Goal: Task Accomplishment & Management: Manage account settings

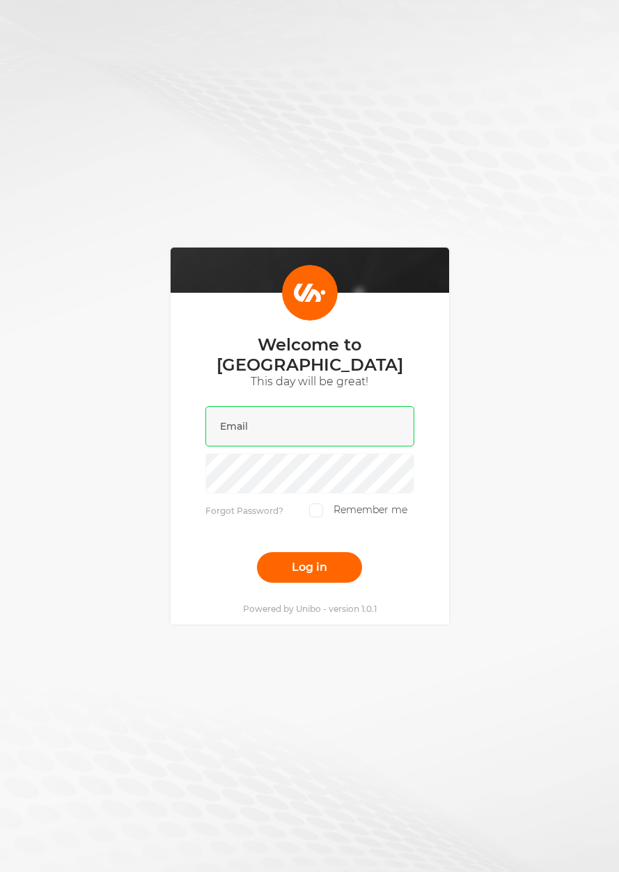
click at [317, 420] on input "email" at bounding box center [309, 426] width 209 height 40
type input "[EMAIL_ADDRESS][DOMAIN_NAME]"
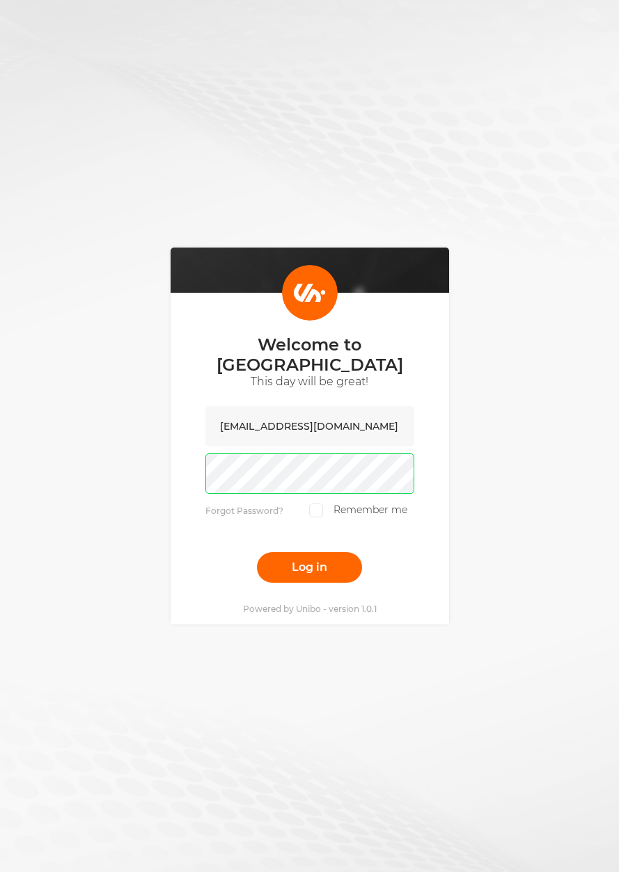
click at [257, 552] on button "Log in" at bounding box center [309, 567] width 105 height 31
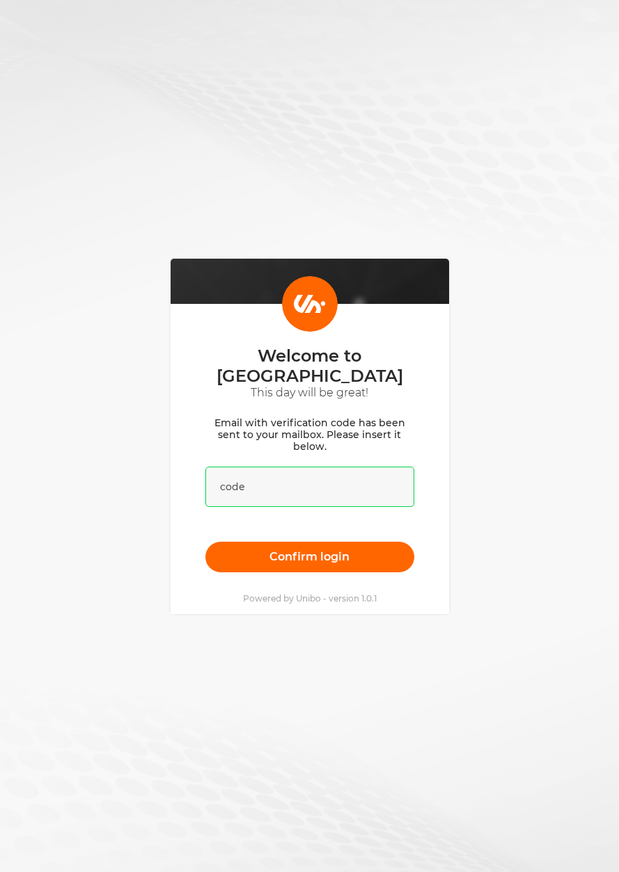
click at [309, 470] on input "text" at bounding box center [309, 487] width 209 height 40
type input "asd"
drag, startPoint x: 481, startPoint y: 637, endPoint x: 385, endPoint y: 580, distance: 111.1
click at [480, 637] on div "Welcome to [GEOGRAPHIC_DATA] This day will be great! Email with verification co…" at bounding box center [309, 436] width 619 height 872
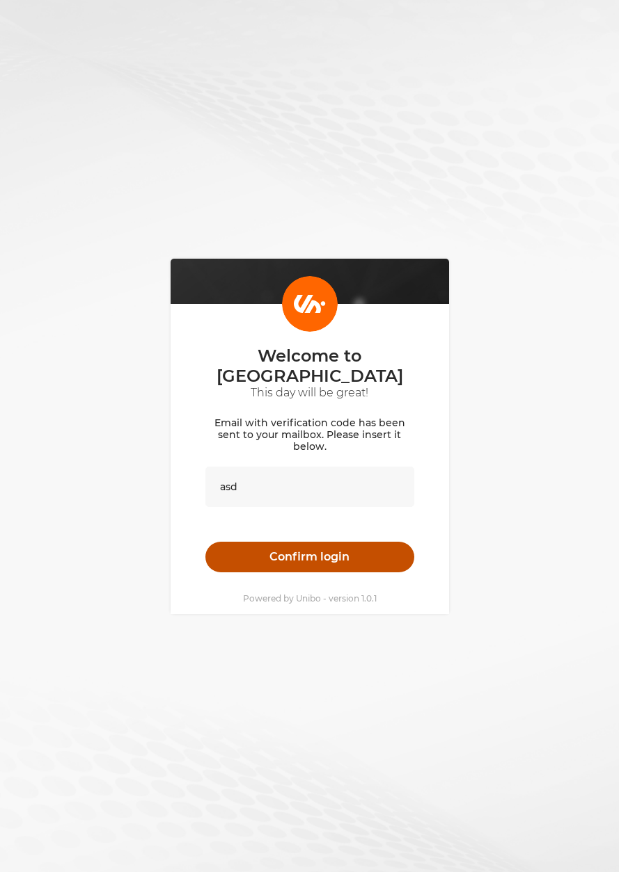
click at [332, 556] on button "Confirm login" at bounding box center [309, 557] width 209 height 31
